Goal: Check status: Check status

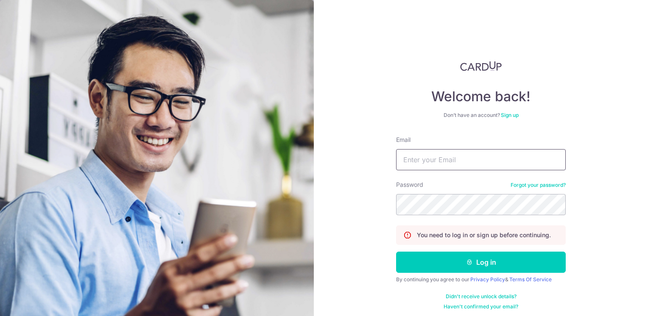
click at [446, 163] on input "Email" at bounding box center [481, 159] width 170 height 21
type input "[EMAIL_ADDRESS][DOMAIN_NAME]"
click at [396, 252] on button "Log in" at bounding box center [481, 262] width 170 height 21
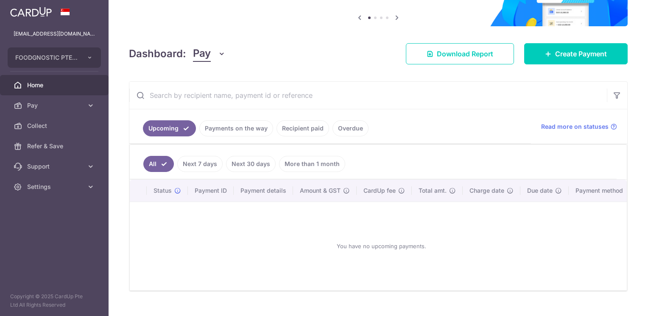
scroll to position [85, 0]
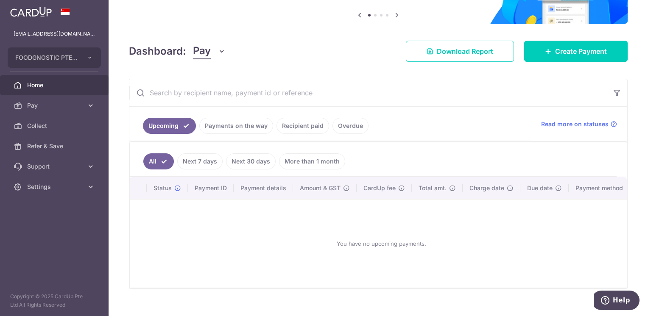
click at [226, 124] on link "Payments on the way" at bounding box center [236, 126] width 74 height 16
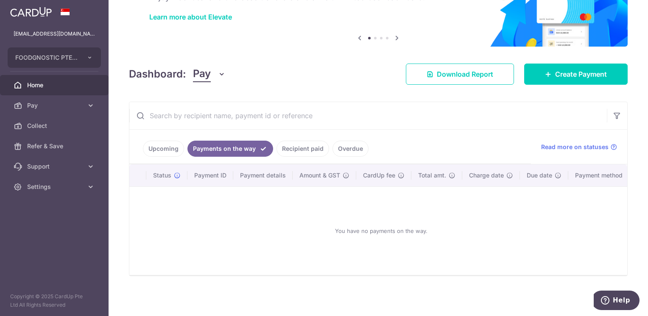
click at [349, 147] on link "Overdue" at bounding box center [351, 149] width 36 height 16
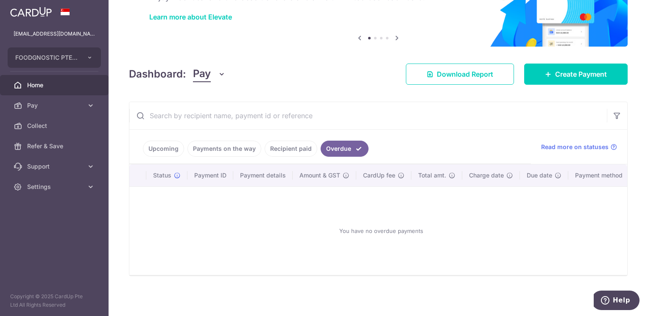
click at [175, 145] on link "Upcoming" at bounding box center [163, 149] width 41 height 16
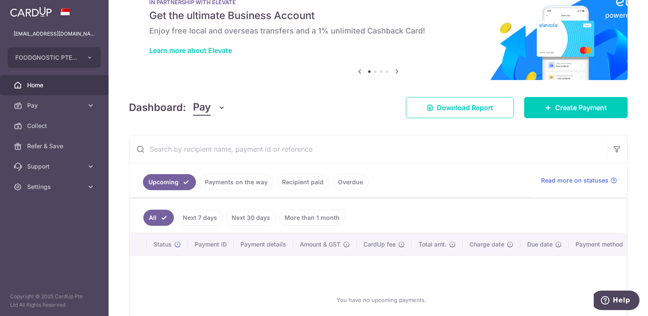
scroll to position [85, 0]
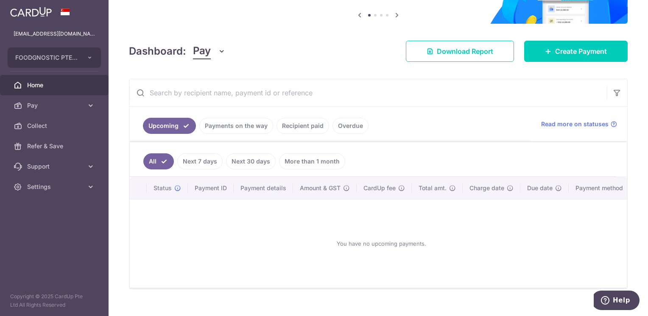
click at [234, 130] on link "Payments on the way" at bounding box center [236, 126] width 74 height 16
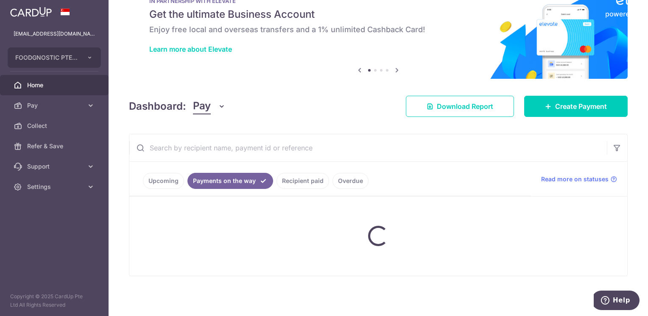
scroll to position [65, 0]
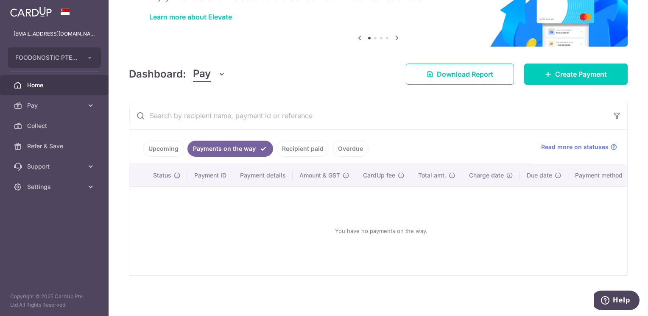
click at [174, 147] on link "Upcoming" at bounding box center [163, 149] width 41 height 16
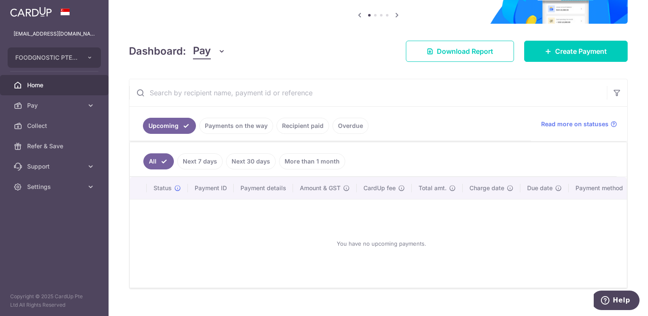
click at [196, 163] on link "Next 7 days" at bounding box center [199, 162] width 45 height 16
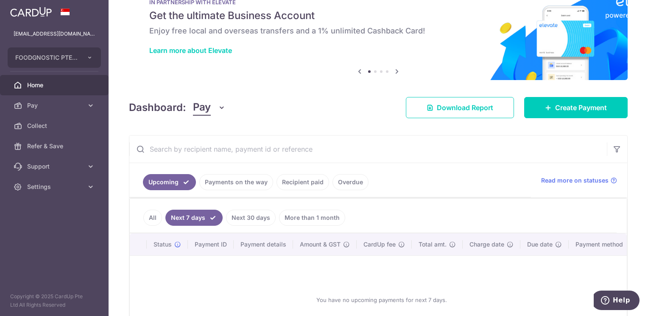
scroll to position [85, 0]
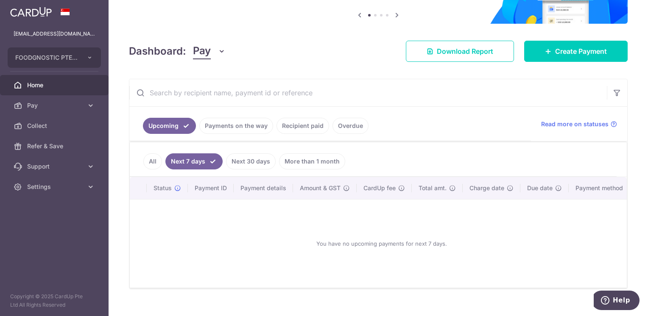
click at [241, 162] on link "Next 30 days" at bounding box center [251, 162] width 50 height 16
click at [314, 161] on link "More than 1 month" at bounding box center [312, 162] width 66 height 16
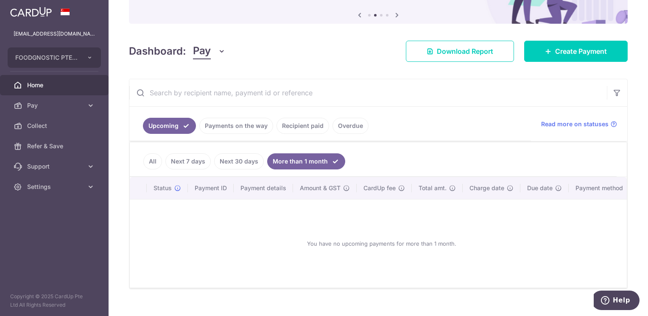
click at [236, 154] on link "Next 30 days" at bounding box center [239, 162] width 50 height 16
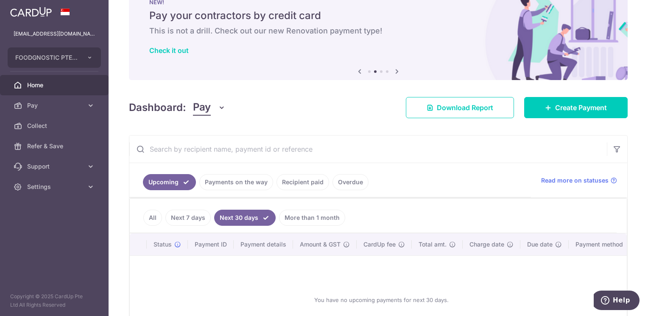
scroll to position [71, 0]
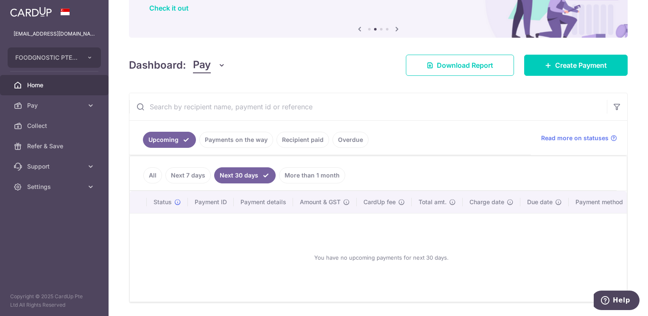
click at [230, 139] on link "Payments on the way" at bounding box center [236, 140] width 74 height 16
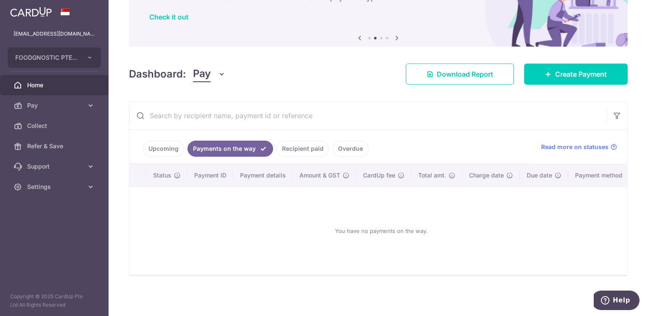
scroll to position [65, 0]
drag, startPoint x: 290, startPoint y: 144, endPoint x: 295, endPoint y: 144, distance: 5.5
click at [290, 144] on link "Recipient paid" at bounding box center [303, 149] width 53 height 16
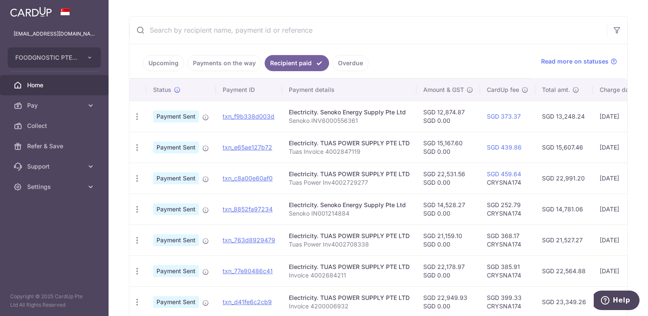
scroll to position [156, 0]
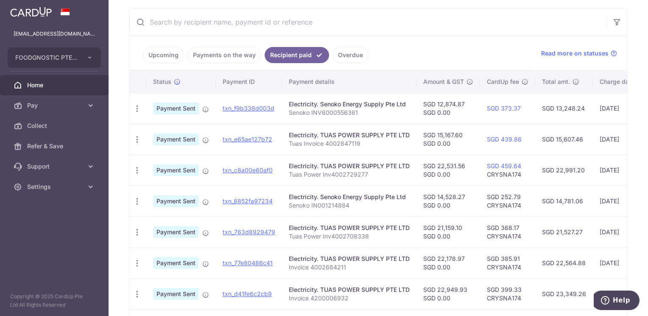
click at [341, 51] on link "Overdue" at bounding box center [351, 55] width 36 height 16
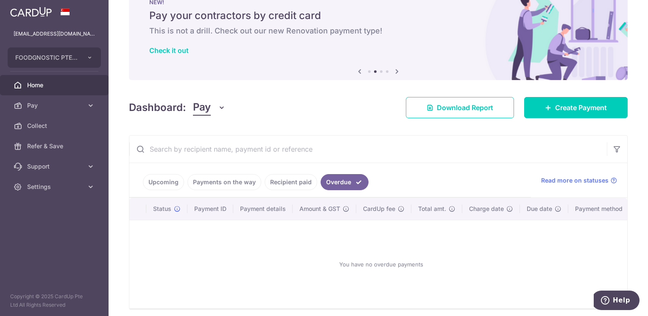
scroll to position [65, 0]
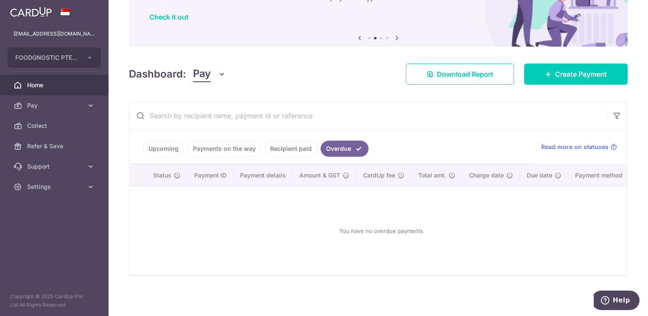
click at [277, 147] on link "Recipient paid" at bounding box center [291, 149] width 53 height 16
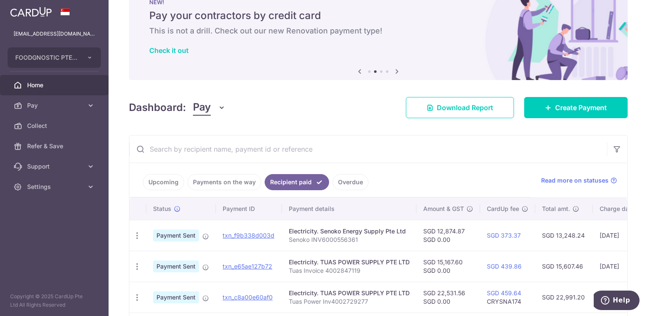
scroll to position [156, 0]
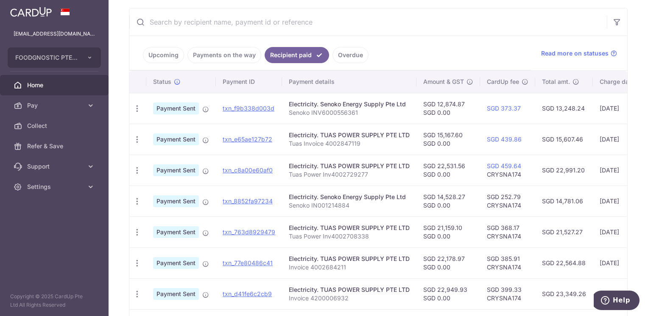
click at [226, 50] on link "Payments on the way" at bounding box center [224, 55] width 74 height 16
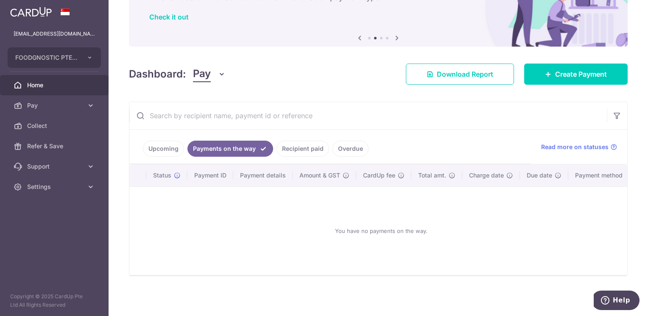
click at [165, 143] on link "Upcoming" at bounding box center [163, 149] width 41 height 16
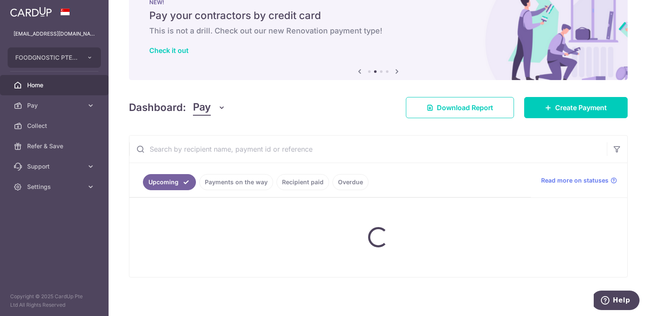
scroll to position [101, 0]
